Goal: Task Accomplishment & Management: Complete application form

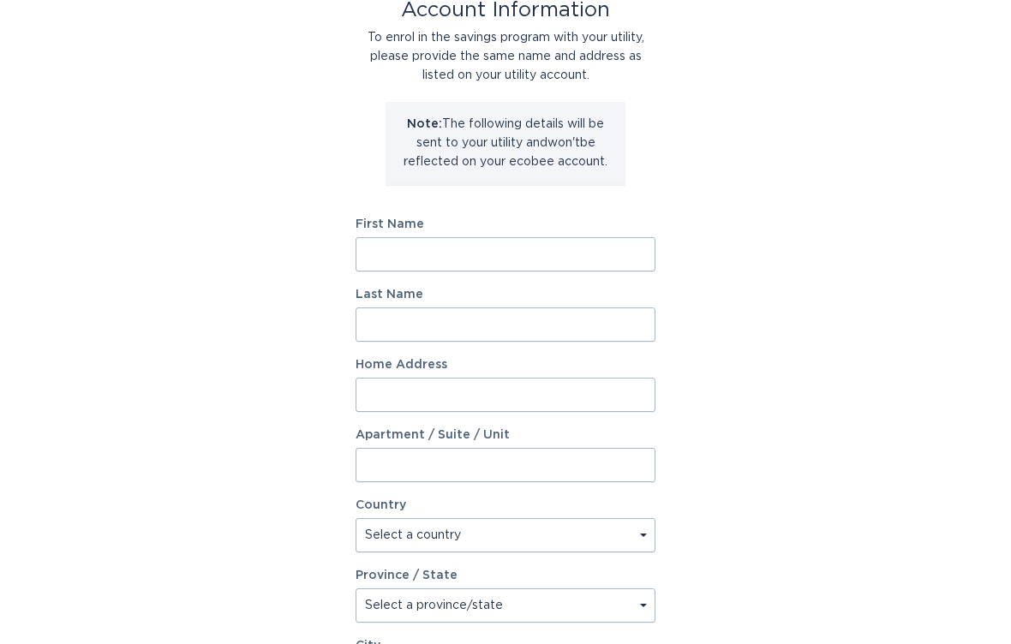
scroll to position [115, 0]
click at [476, 258] on input "First Name" at bounding box center [505, 254] width 300 height 34
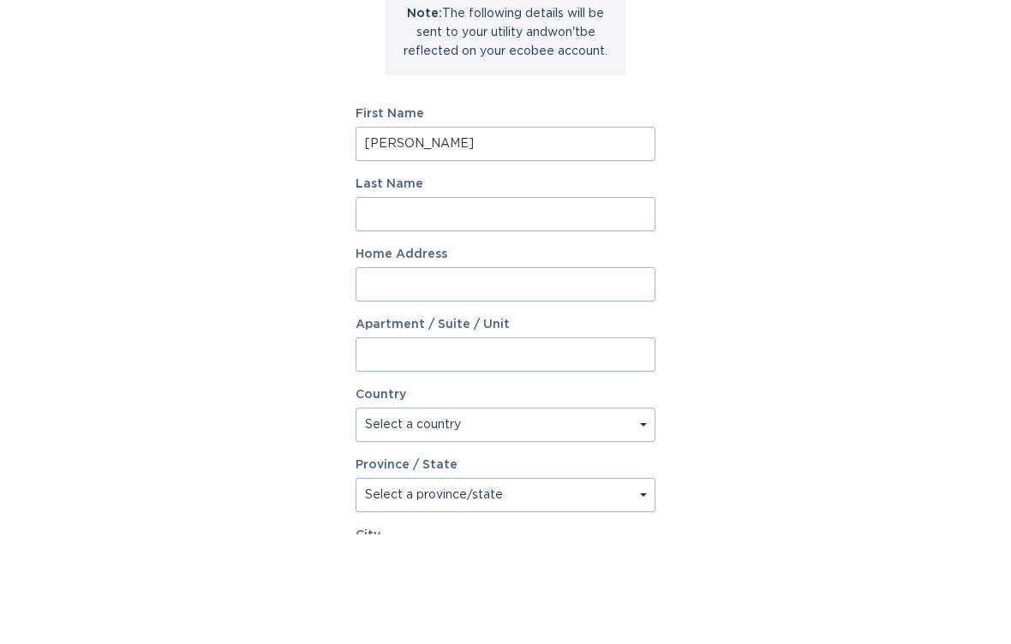
type input "Stacey"
click at [514, 307] on input "Last Name" at bounding box center [505, 324] width 300 height 34
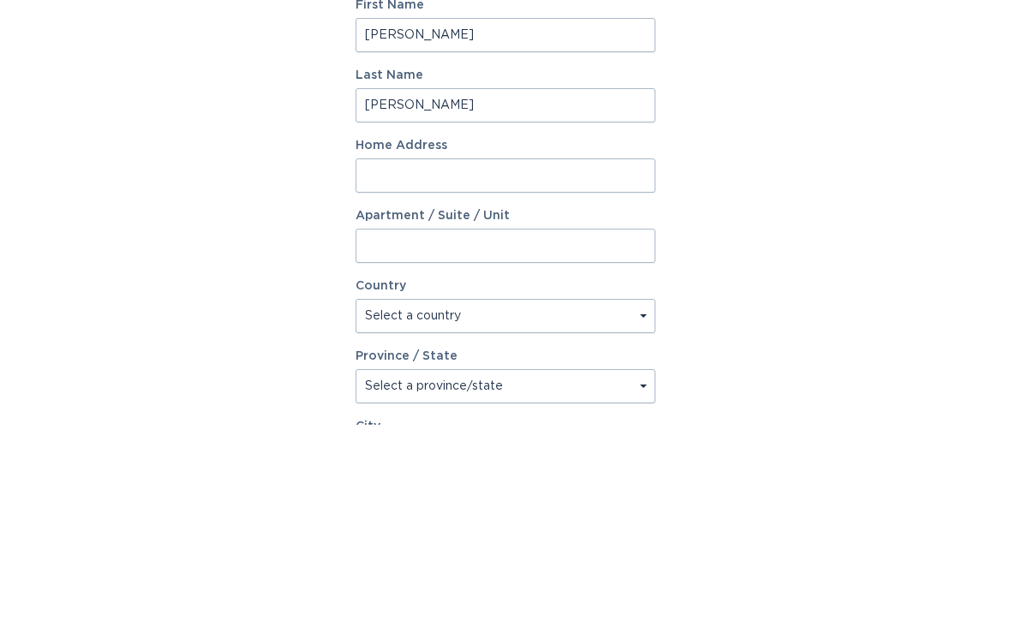
type input "Appel"
click at [531, 378] on input "Home Address" at bounding box center [505, 395] width 300 height 34
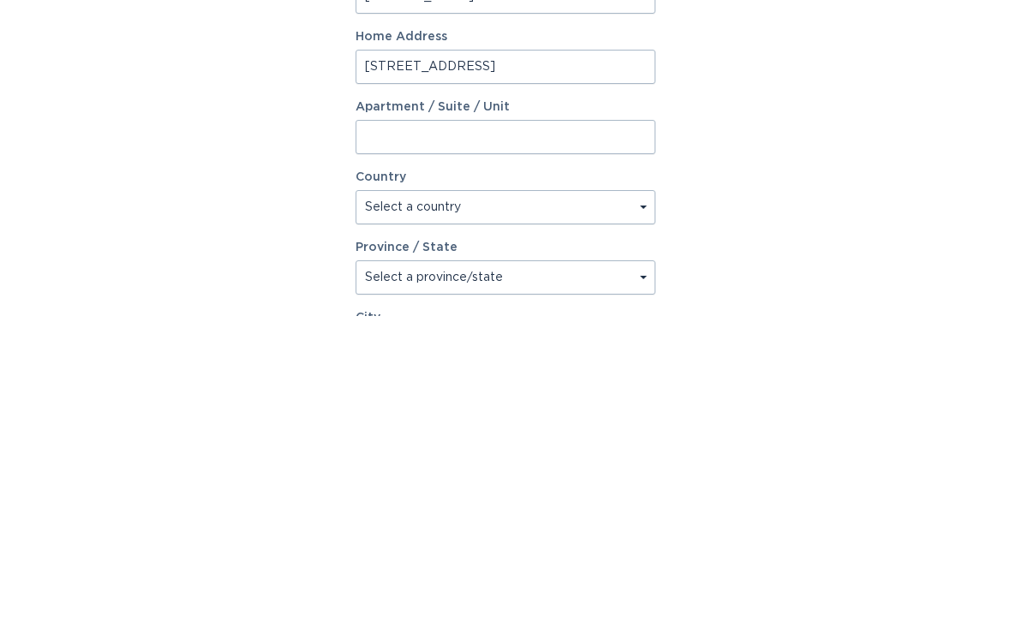
type input "11302 160th Ave"
click at [653, 518] on select "Select a country Canada USA" at bounding box center [505, 535] width 300 height 34
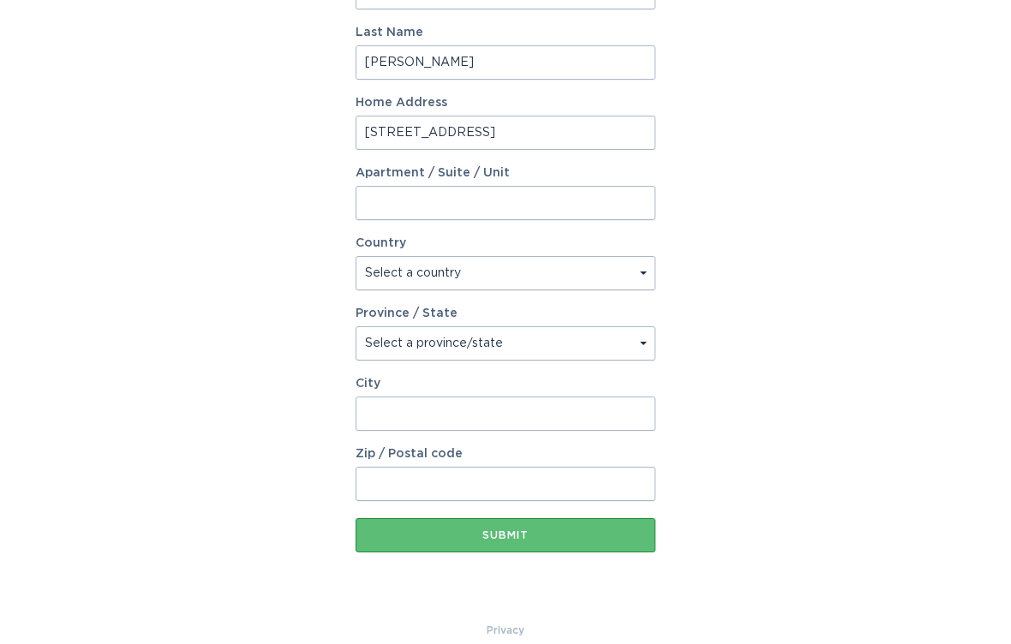
select select "US"
click at [603, 348] on select "Select a province/state Alabama Alaska American Samoa Arizona Arkansas Californ…" at bounding box center [505, 343] width 300 height 34
select select "IA"
click at [517, 409] on input "City" at bounding box center [505, 414] width 300 height 34
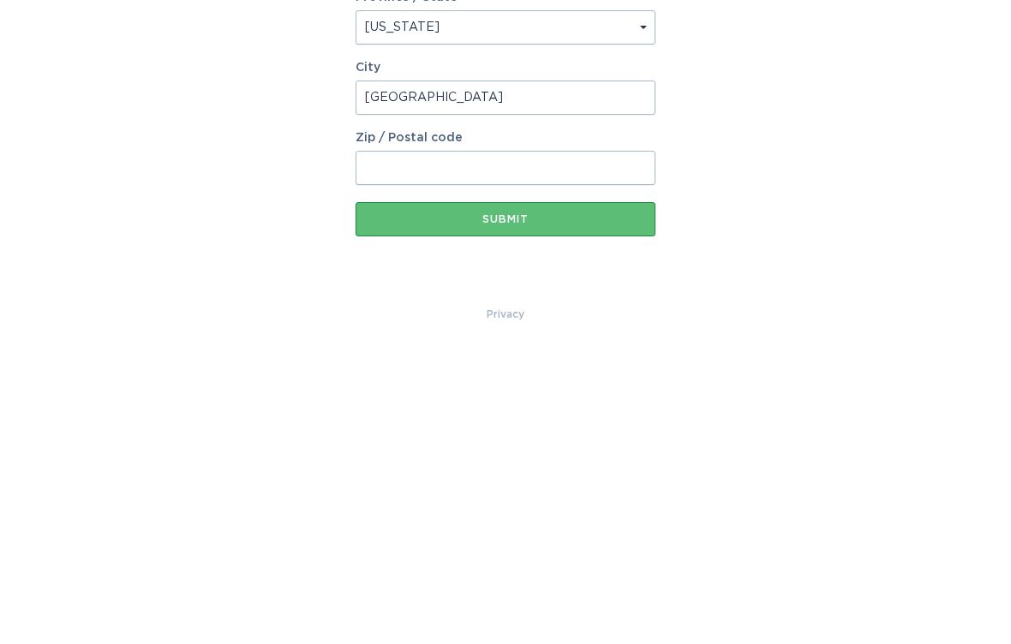
type input "Moravia"
click at [534, 467] on input "Zip / Postal code" at bounding box center [505, 484] width 300 height 34
type input "52571"
click at [517, 530] on div "Submit" at bounding box center [505, 535] width 283 height 10
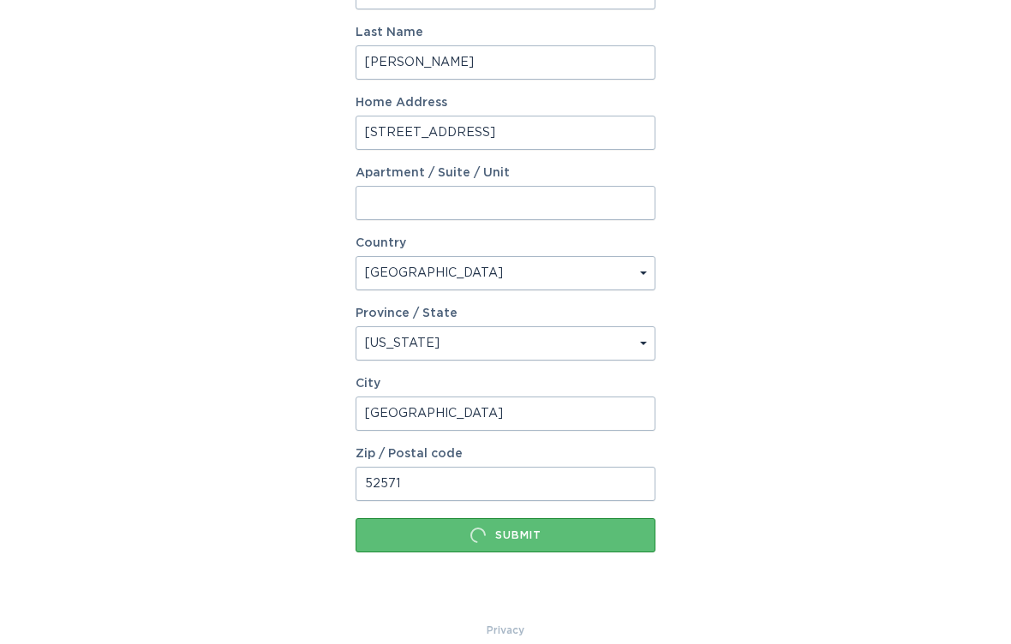
scroll to position [0, 0]
